Goal: Information Seeking & Learning: Find specific fact

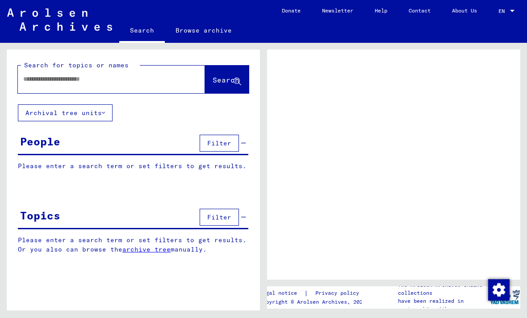
click at [110, 80] on input "text" at bounding box center [103, 79] width 160 height 9
type input "******"
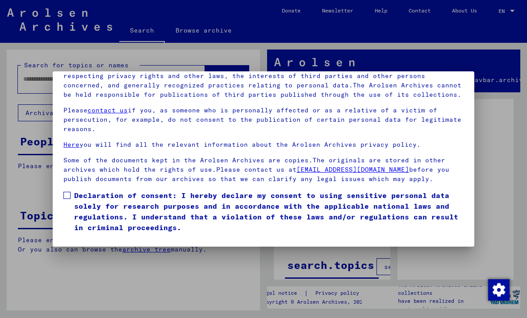
scroll to position [95, 0]
click at [68, 192] on span at bounding box center [66, 195] width 7 height 7
click at [86, 237] on button "I agree" at bounding box center [84, 245] width 43 height 17
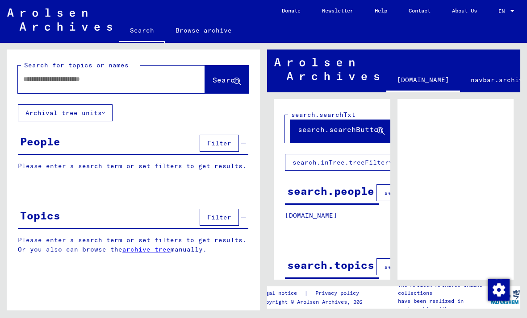
click at [121, 83] on input "text" at bounding box center [103, 79] width 160 height 9
type input "**********"
click at [234, 77] on span "Search" at bounding box center [225, 79] width 27 height 9
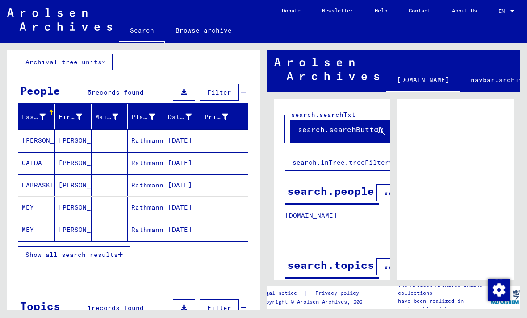
scroll to position [67, 0]
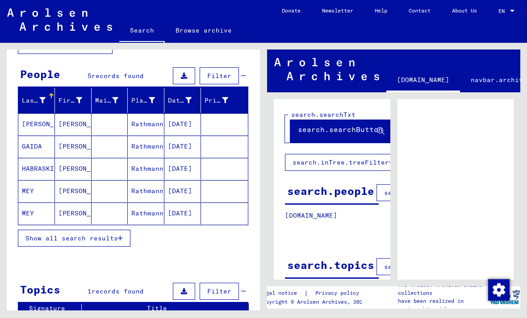
click at [120, 241] on icon "button" at bounding box center [120, 238] width 5 height 6
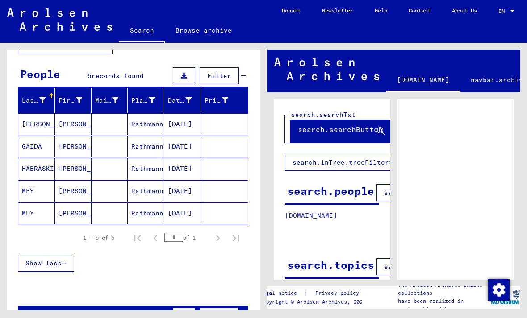
click at [189, 143] on mat-cell "[DATE]" at bounding box center [182, 147] width 37 height 22
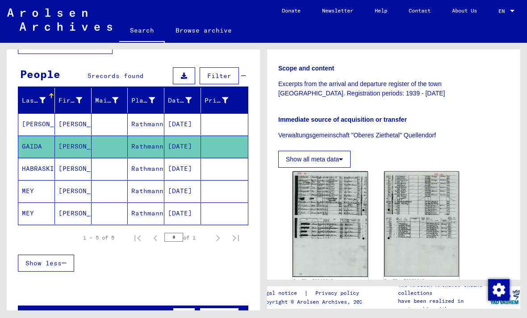
scroll to position [210, 0]
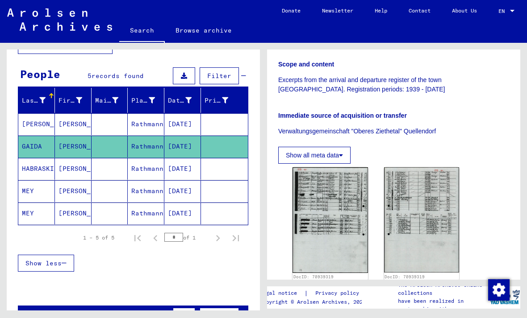
click at [349, 192] on img at bounding box center [329, 220] width 75 height 106
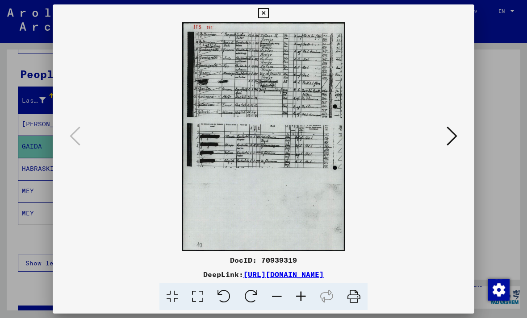
click at [268, 13] on icon at bounding box center [263, 13] width 10 height 11
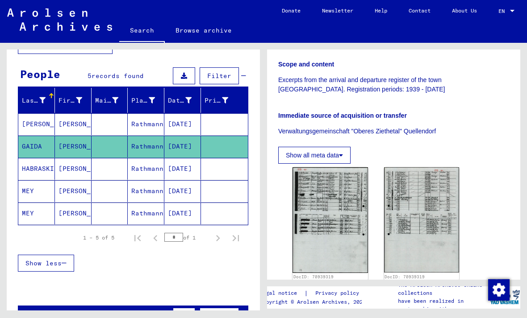
click at [193, 187] on mat-cell "[DATE]" at bounding box center [182, 191] width 37 height 22
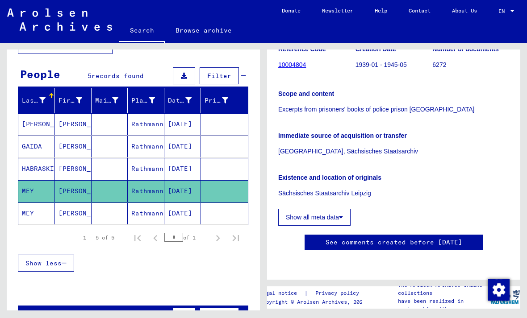
click at [187, 211] on mat-cell "[DATE]" at bounding box center [182, 214] width 37 height 22
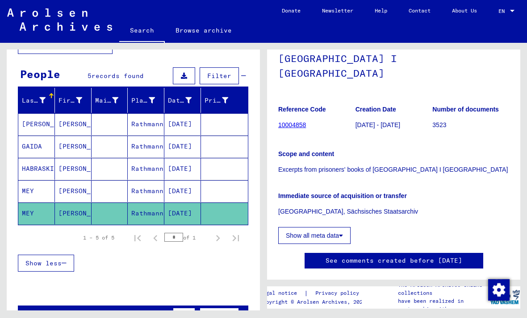
scroll to position [25, 0]
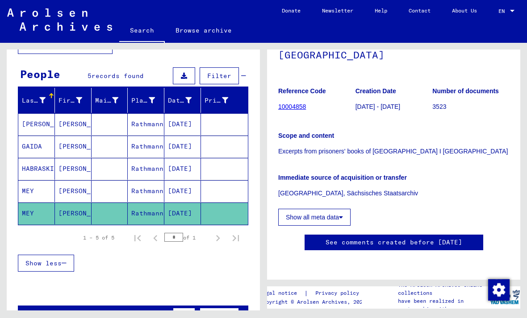
click at [124, 164] on mat-cell at bounding box center [109, 169] width 37 height 22
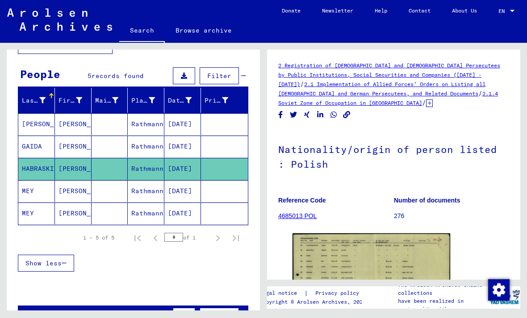
click at [146, 145] on mat-cell "Rathmannsdorf" at bounding box center [146, 147] width 37 height 22
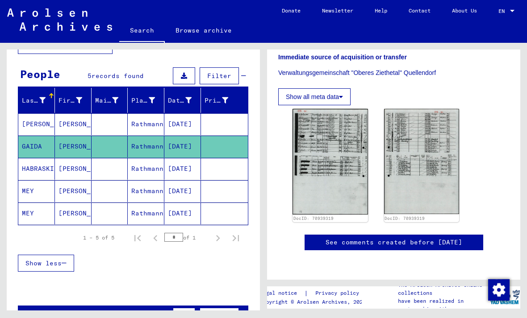
click at [206, 169] on mat-cell at bounding box center [224, 169] width 47 height 22
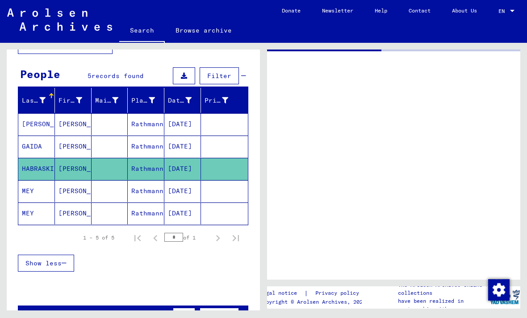
click at [203, 167] on mat-cell at bounding box center [224, 169] width 47 height 22
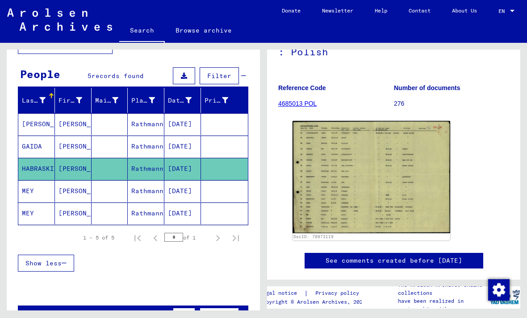
scroll to position [84, 0]
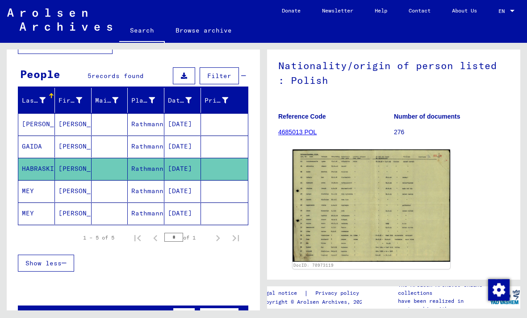
click at [386, 183] on img at bounding box center [371, 205] width 158 height 112
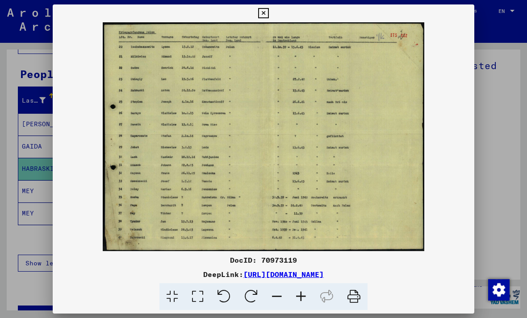
click at [271, 5] on button at bounding box center [263, 13] width 16 height 18
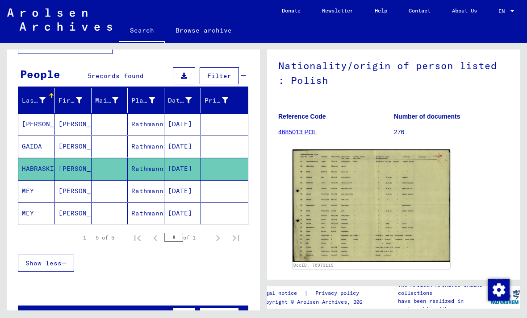
click at [180, 193] on mat-cell "[DATE]" at bounding box center [182, 191] width 37 height 22
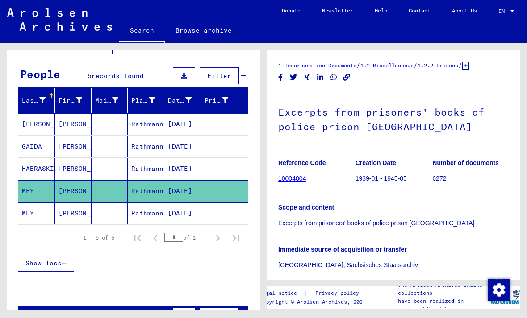
click at [176, 216] on mat-cell "[DATE]" at bounding box center [182, 214] width 37 height 22
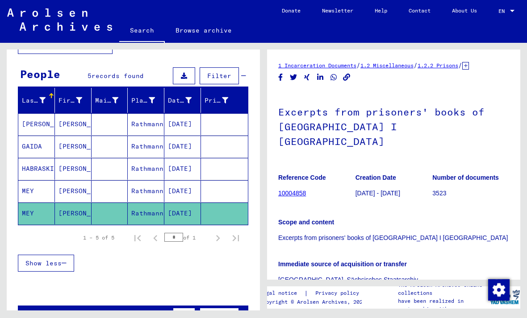
click at [221, 191] on mat-cell at bounding box center [224, 191] width 47 height 22
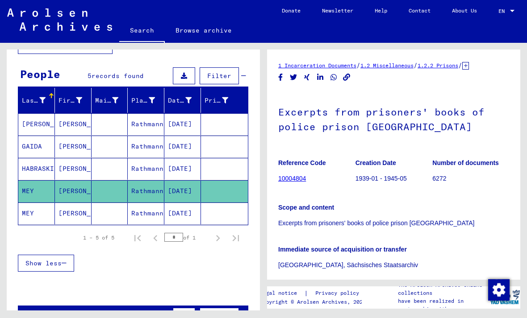
click at [301, 178] on link "10004804" at bounding box center [292, 178] width 28 height 7
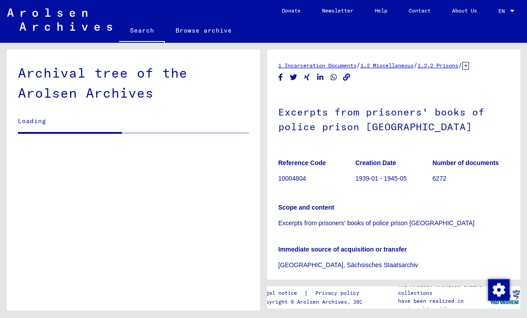
click at [297, 178] on p "10004804" at bounding box center [316, 178] width 77 height 9
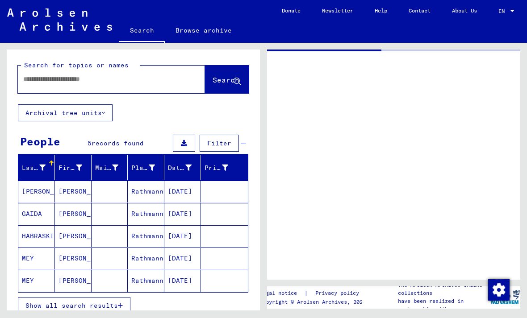
type input "********"
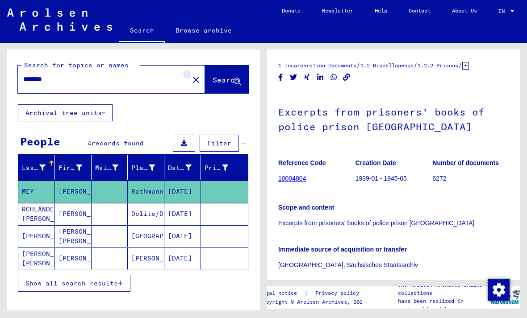
click at [187, 86] on button "close" at bounding box center [196, 79] width 18 height 18
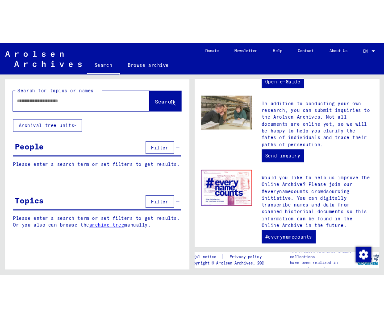
scroll to position [365, 0]
